Goal: Submit feedback/report problem: Submit feedback/report problem

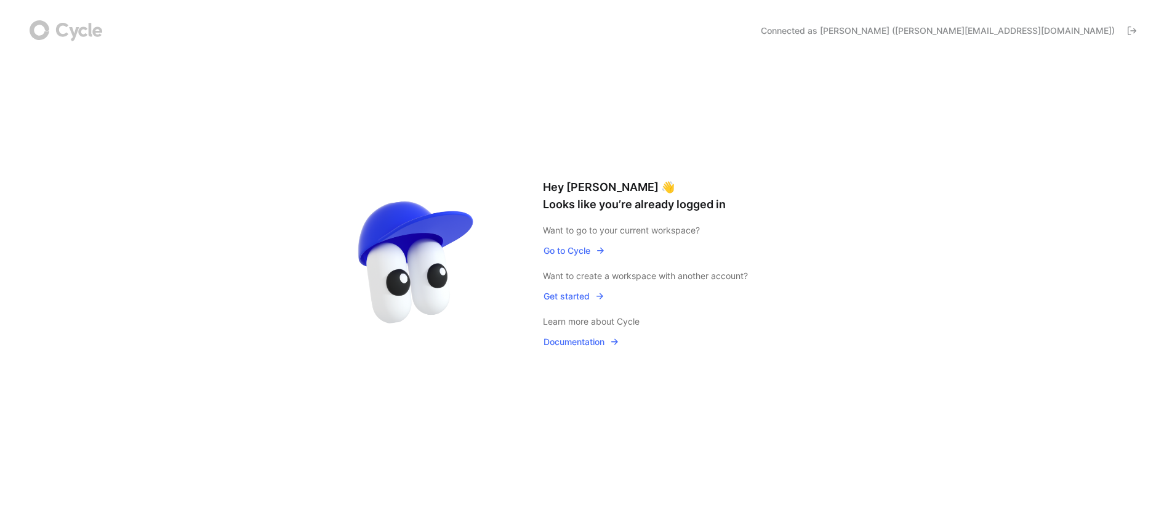
click at [565, 248] on span "Go to Cycle" at bounding box center [575, 250] width 62 height 15
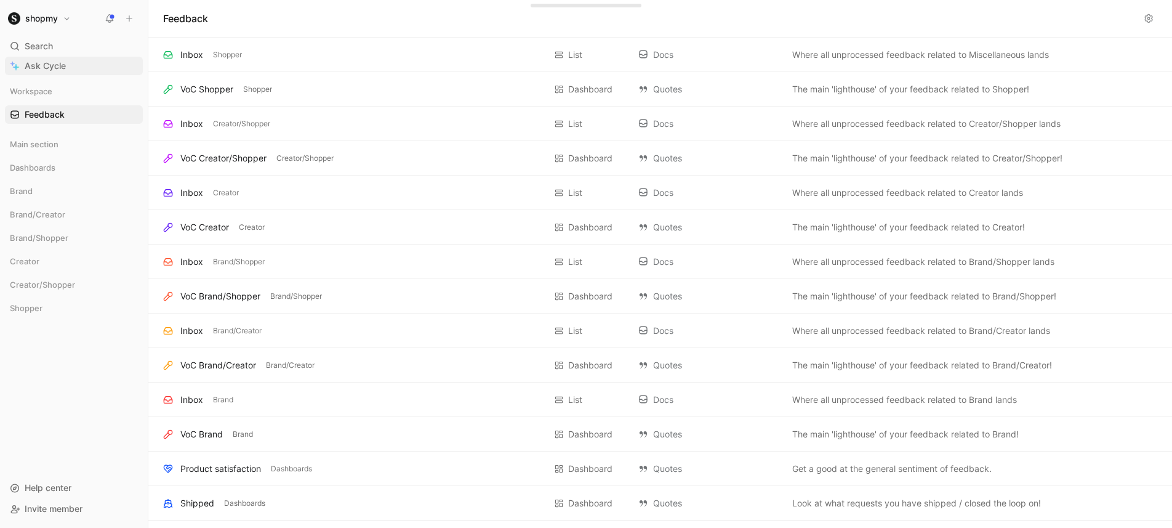
click at [96, 69] on link "Ask Cycle" at bounding box center [74, 66] width 138 height 18
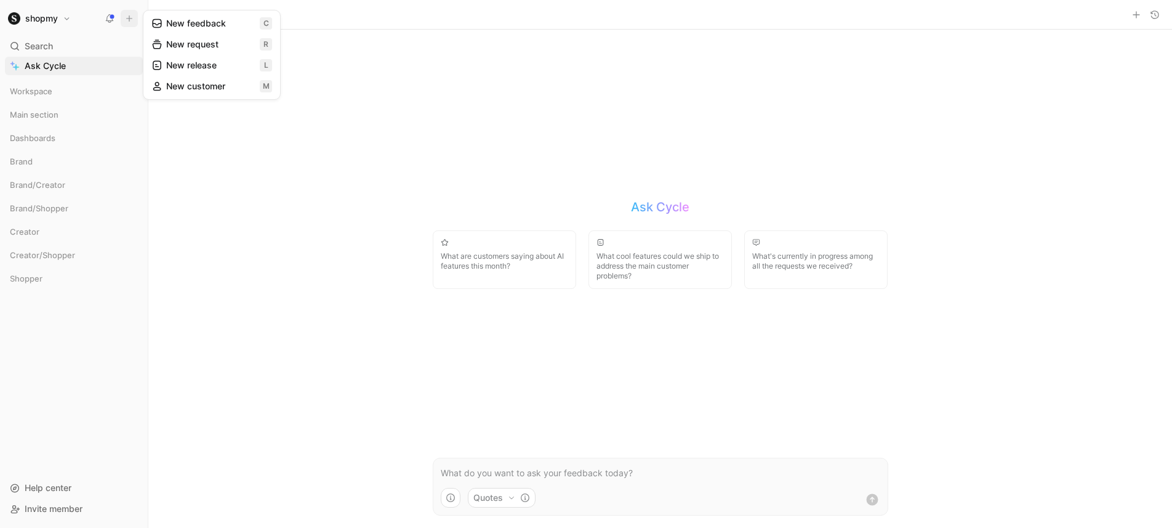
click at [212, 22] on button "New feedback c" at bounding box center [212, 23] width 132 height 21
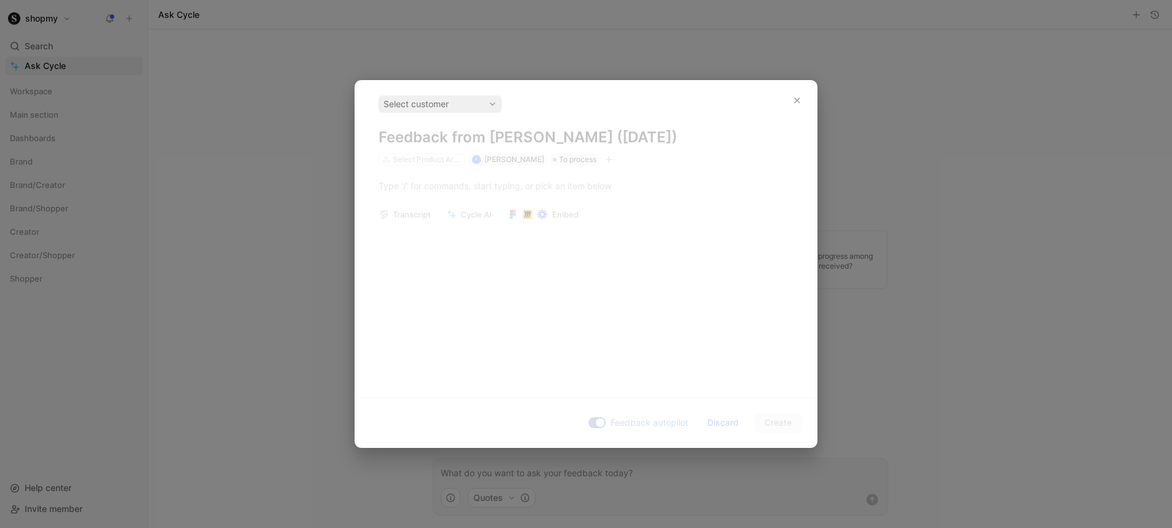
click at [242, 118] on div at bounding box center [586, 264] width 1172 height 528
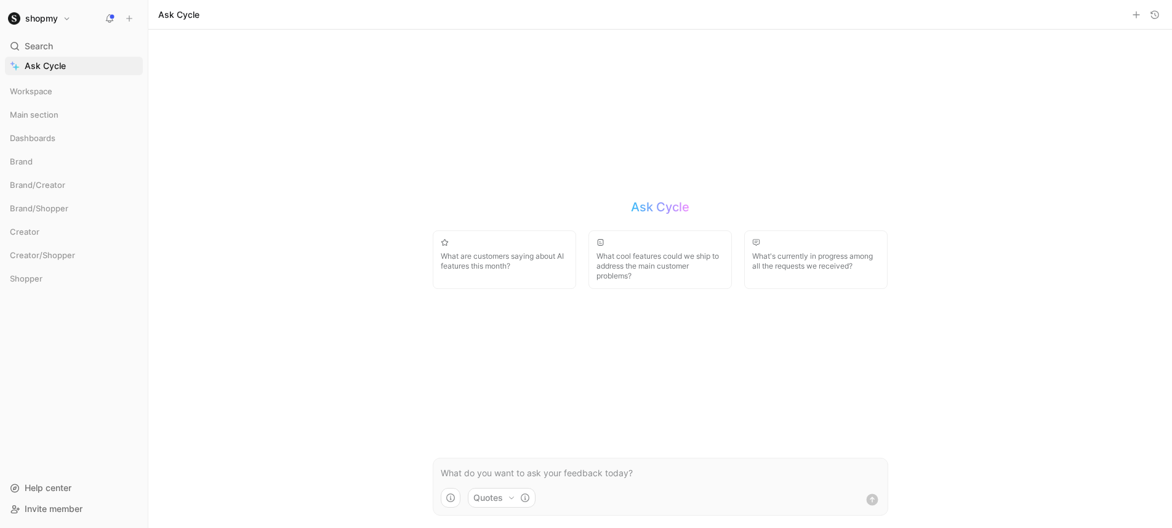
click at [34, 20] on h1 "shopmy" at bounding box center [41, 18] width 33 height 11
click at [309, 103] on div at bounding box center [586, 264] width 1172 height 528
click at [57, 98] on div "Workspace" at bounding box center [74, 91] width 138 height 18
click at [46, 120] on span "Home" at bounding box center [36, 114] width 23 height 12
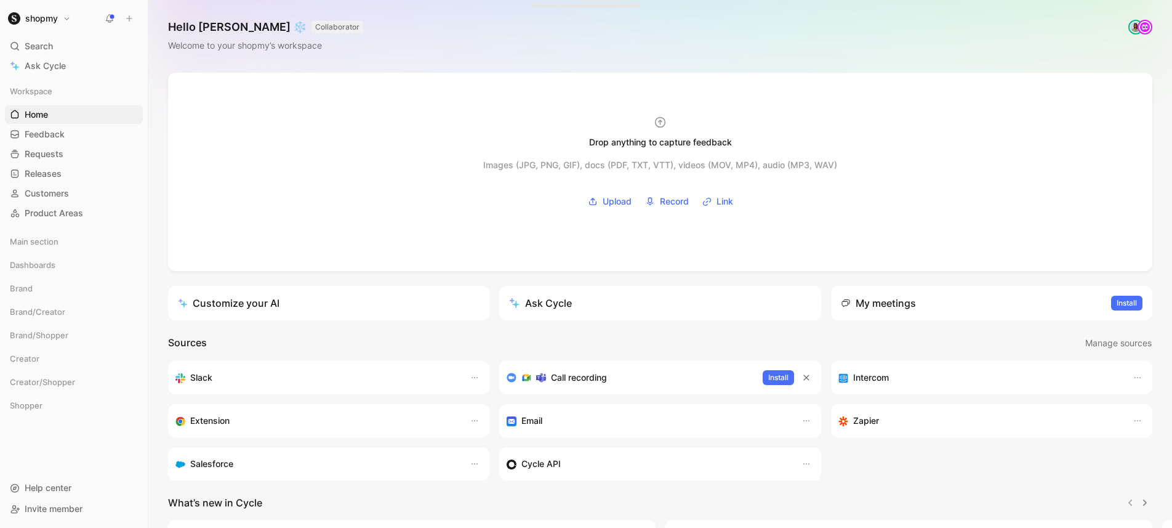
click at [133, 18] on icon at bounding box center [129, 18] width 9 height 9
click at [183, 47] on button "New request r" at bounding box center [212, 44] width 132 height 21
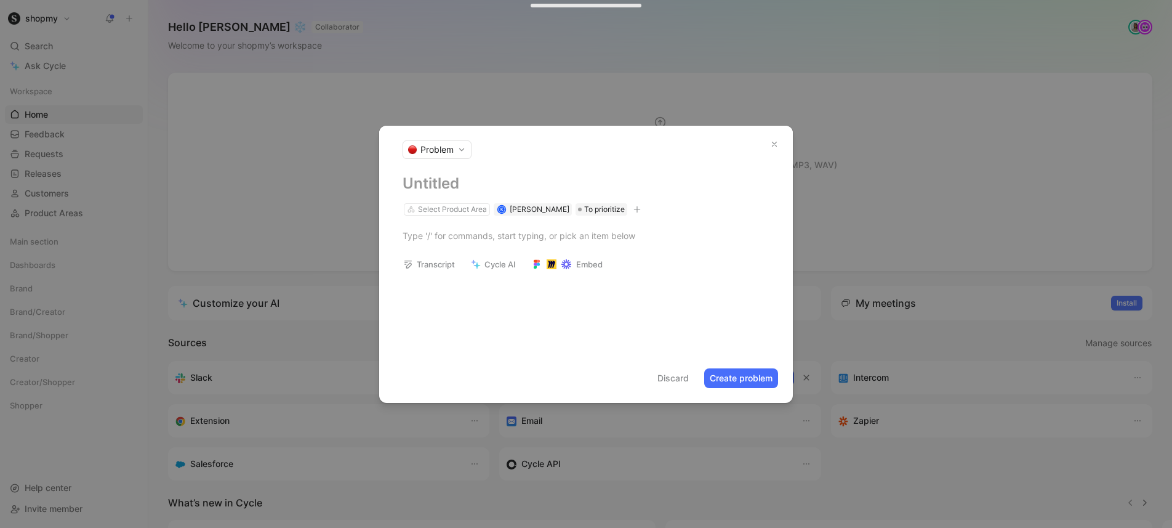
click at [449, 153] on span "Problem" at bounding box center [437, 149] width 33 height 12
click at [558, 153] on div at bounding box center [586, 264] width 1172 height 528
click at [315, 71] on div at bounding box center [586, 264] width 1172 height 528
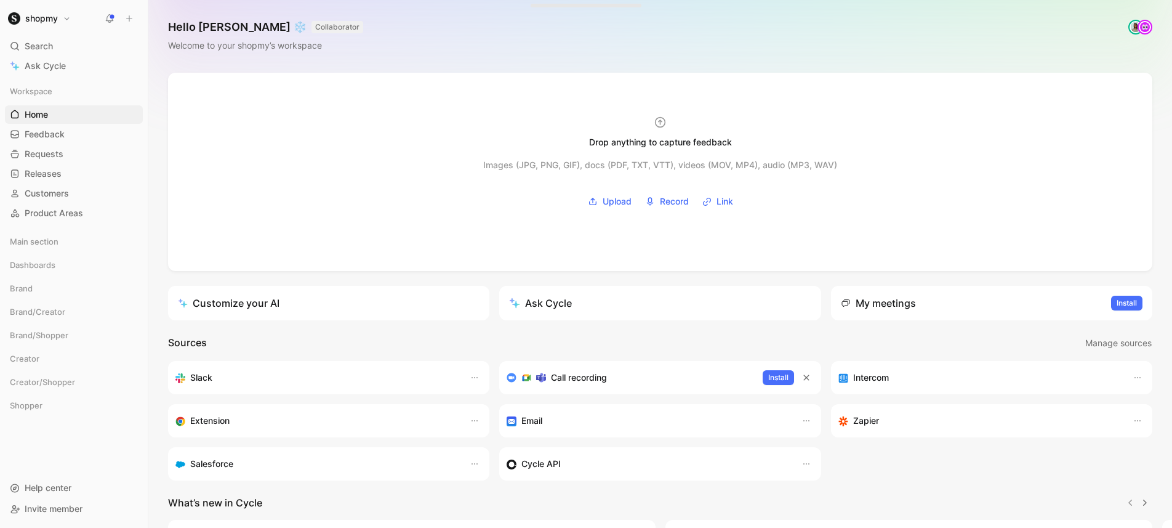
click at [131, 16] on icon at bounding box center [129, 18] width 9 height 9
click at [195, 28] on button "New feedback c" at bounding box center [212, 23] width 132 height 21
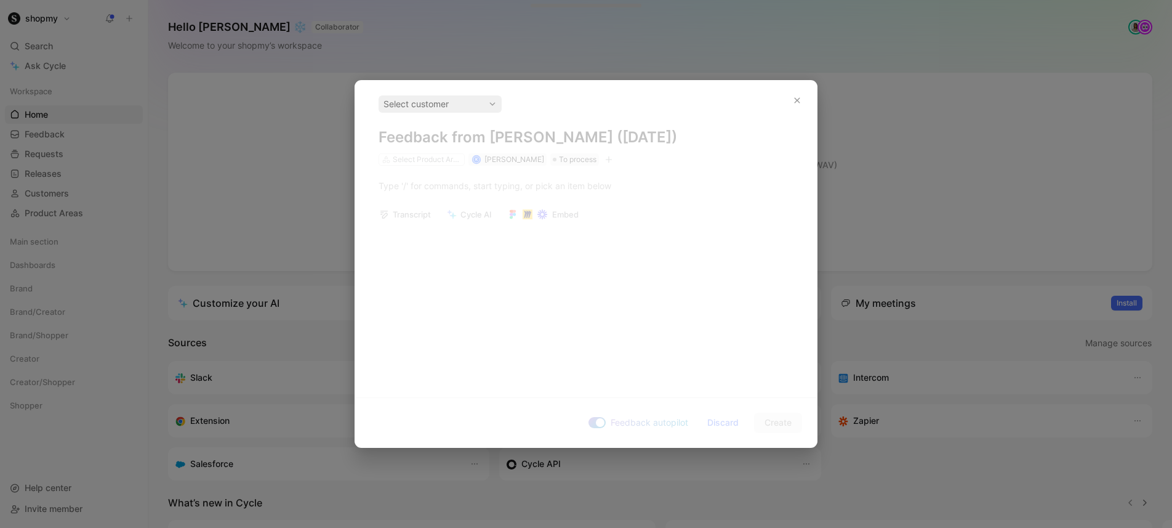
click at [635, 147] on div "Select customer Feedback from [PERSON_NAME] ([DATE]) Select Product Areas K [PE…" at bounding box center [586, 130] width 415 height 70
click at [472, 95] on div "Select customer" at bounding box center [440, 103] width 123 height 17
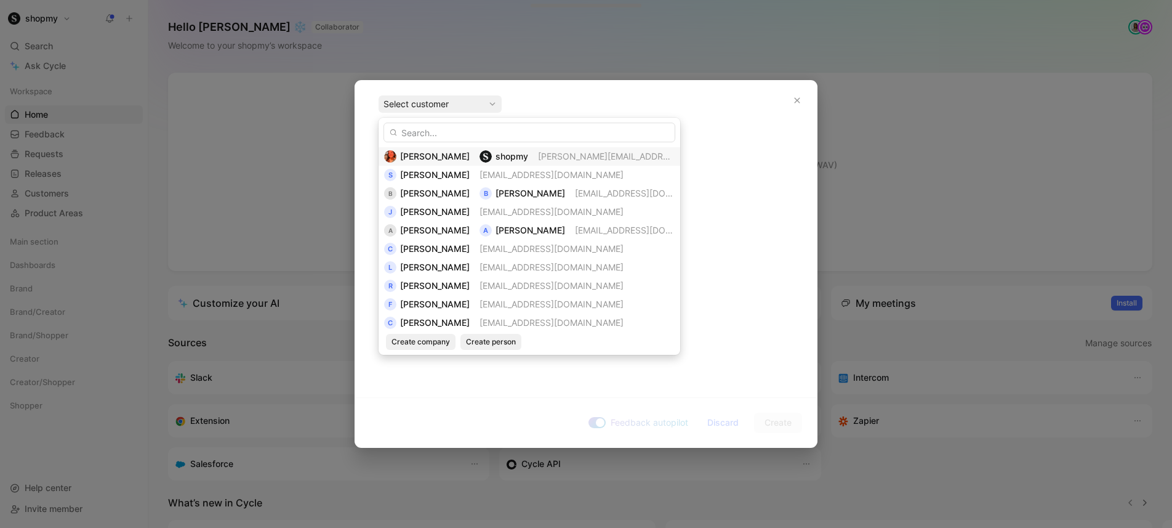
click at [538, 156] on span "[PERSON_NAME][EMAIL_ADDRESS][DOMAIN_NAME]" at bounding box center [645, 156] width 214 height 10
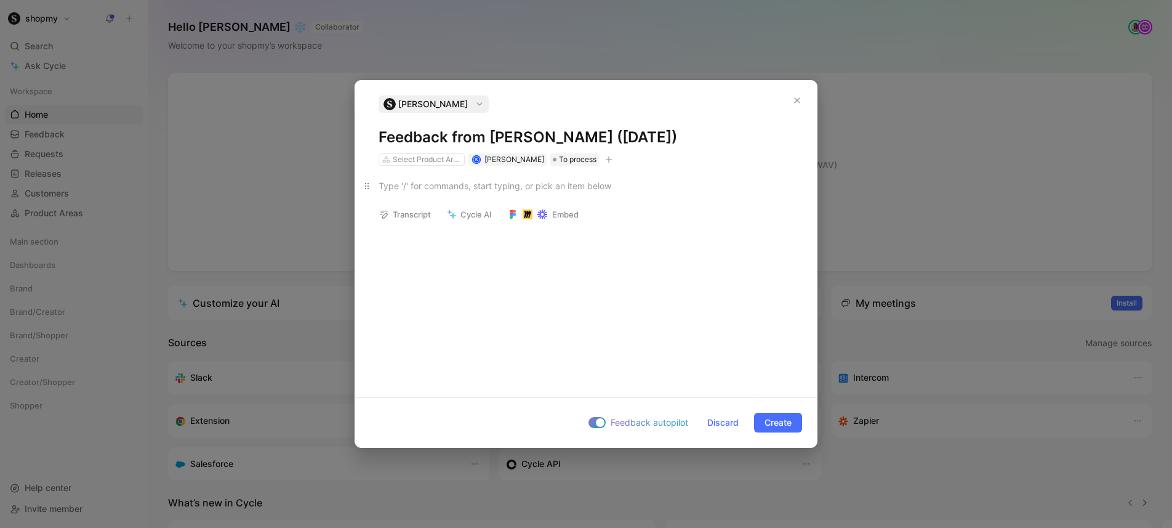
click at [525, 187] on div at bounding box center [586, 185] width 415 height 13
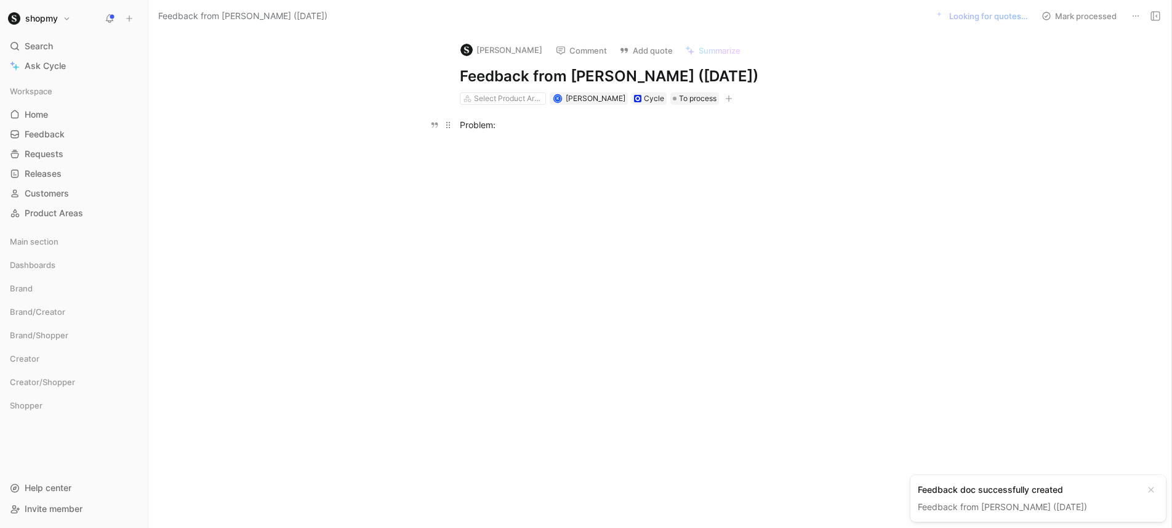
click at [508, 129] on div "Problem:" at bounding box center [673, 124] width 426 height 13
click at [466, 132] on p "Problem:" at bounding box center [673, 125] width 473 height 20
click at [494, 133] on p "Problem:" at bounding box center [673, 125] width 473 height 20
click at [1140, 11] on icon at bounding box center [1136, 16] width 10 height 10
click at [537, 132] on p "Problem:" at bounding box center [673, 125] width 473 height 20
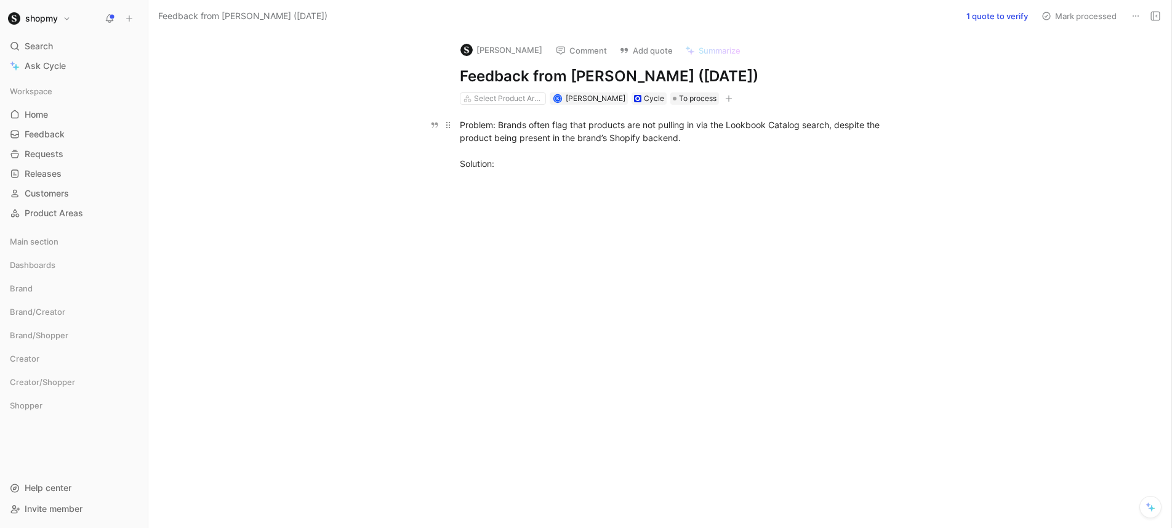
click at [479, 126] on div "Problem: Brands often flag that products are not pulling in via the Lookbook Ca…" at bounding box center [673, 144] width 426 height 52
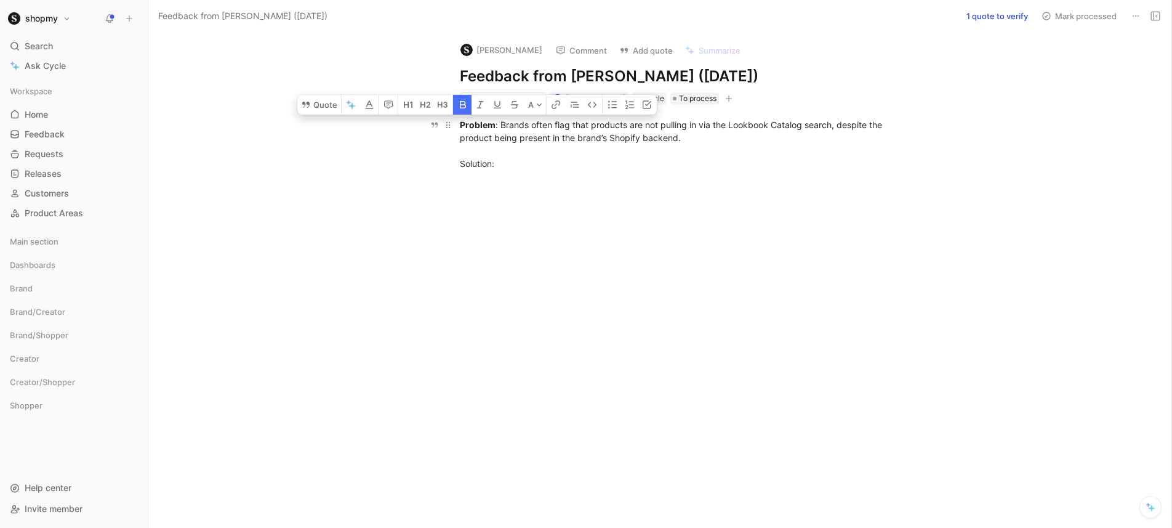
click at [627, 152] on div "Problem : Brands often flag that products are not pulling in via the Lookbook C…" at bounding box center [673, 144] width 426 height 52
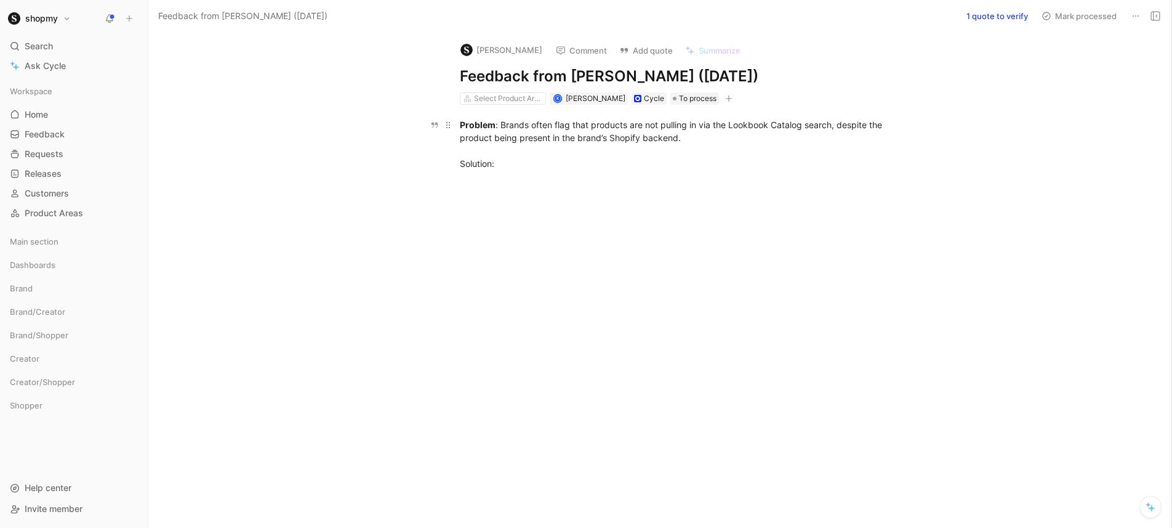
click at [475, 163] on div "Problem : Brands often flag that products are not pulling in via the Lookbook C…" at bounding box center [673, 144] width 426 height 52
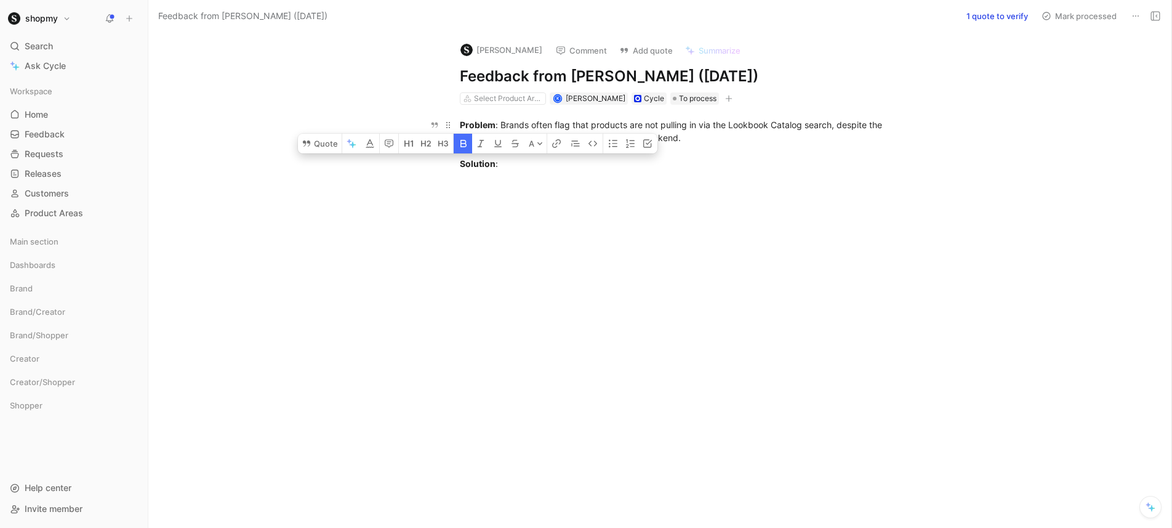
click at [637, 173] on p "Problem : Brands often flag that products are not pulling in via the Lookbook C…" at bounding box center [673, 144] width 473 height 59
click at [723, 129] on div "Problem : Brands often flag that products are not pulling in via the Lookbook C…" at bounding box center [673, 144] width 426 height 52
click at [728, 137] on div "Problem : Brands often flag that products are not pulling in via the Lookbook C…" at bounding box center [673, 144] width 426 height 52
click at [742, 159] on div "Problem : Brands often flag that products are not pulling in via the Lookbook C…" at bounding box center [673, 144] width 426 height 52
click at [735, 141] on div "Problem : Brands often flag that products are not pulling in via the Lookbook C…" at bounding box center [673, 144] width 426 height 52
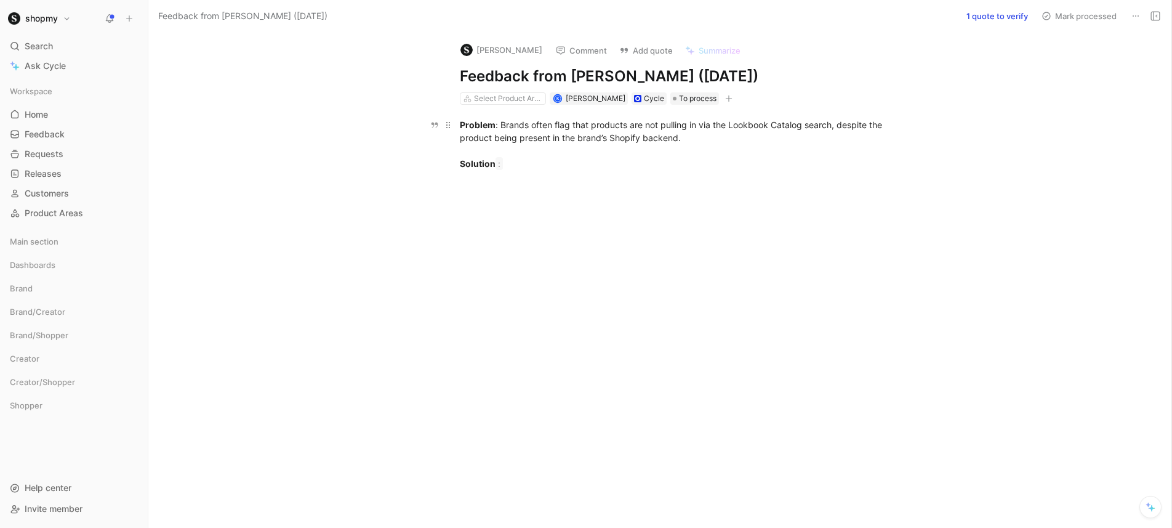
click at [712, 173] on p "Problem : Brands often flag that products are not pulling in via the Lookbook C…" at bounding box center [673, 144] width 473 height 59
